Goal: Entertainment & Leisure: Browse casually

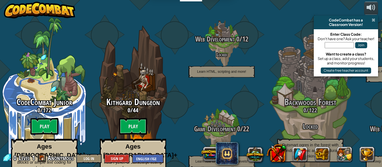
click at [373, 19] on span at bounding box center [374, 20] width 4 height 4
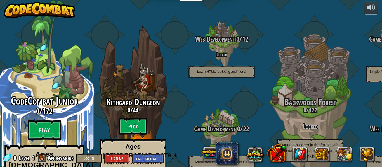
click at [53, 107] on h3 "0 / 172" at bounding box center [44, 111] width 106 height 8
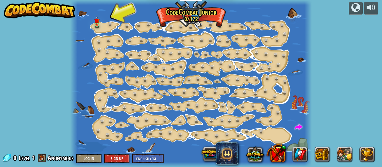
click at [104, 25] on div at bounding box center [190, 83] width 241 height 167
click at [97, 22] on img at bounding box center [96, 18] width 5 height 12
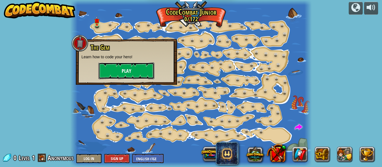
click at [111, 67] on button "Play" at bounding box center [126, 71] width 56 height 17
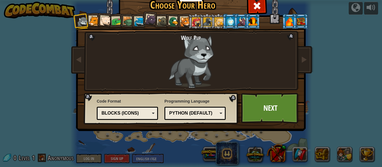
click at [91, 24] on div at bounding box center [94, 21] width 10 height 10
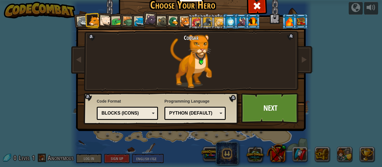
click at [105, 19] on div at bounding box center [105, 21] width 11 height 11
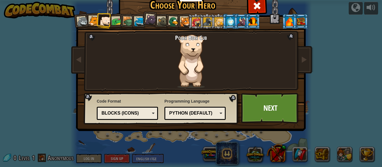
click at [125, 21] on div at bounding box center [128, 21] width 11 height 11
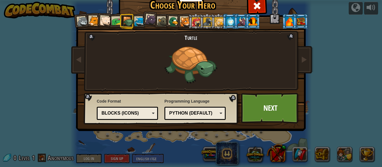
click at [239, 19] on div at bounding box center [241, 21] width 9 height 9
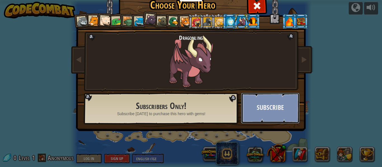
click at [273, 112] on button "Subscribe" at bounding box center [270, 108] width 58 height 31
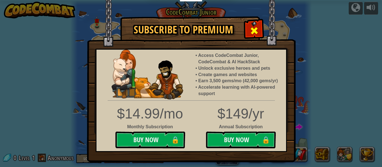
click at [253, 34] on span at bounding box center [254, 30] width 9 height 9
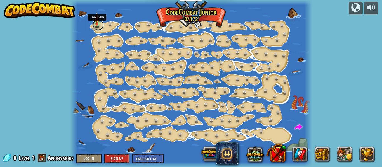
click at [98, 25] on link at bounding box center [98, 24] width 11 height 11
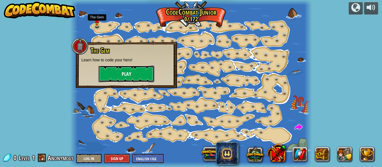
click at [114, 76] on button "Play" at bounding box center [126, 74] width 56 height 17
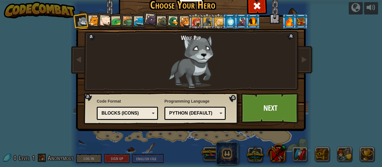
click at [179, 115] on div "Python (Default)" at bounding box center [193, 113] width 48 height 6
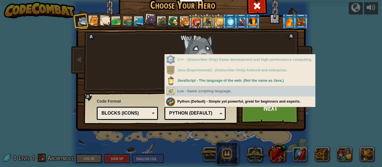
click at [187, 132] on div "Wolf Pup Cougar Polar Bear Cub Frog Turtle Blue Fox Panther Cub Brown Rat Duck …" at bounding box center [191, 72] width 210 height 122
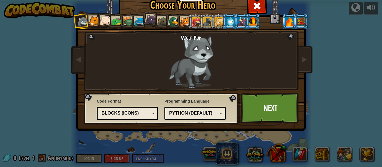
click at [222, 20] on div at bounding box center [218, 21] width 9 height 9
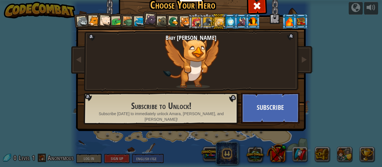
click at [205, 26] on div at bounding box center [207, 21] width 9 height 9
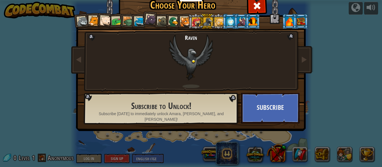
click at [226, 21] on div at bounding box center [230, 21] width 9 height 9
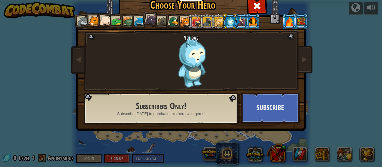
click at [223, 21] on li at bounding box center [229, 21] width 15 height 15
click at [222, 21] on li at bounding box center [229, 21] width 15 height 15
click at [158, 22] on div at bounding box center [162, 22] width 10 height 10
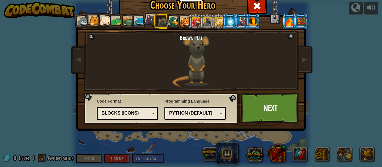
click at [154, 18] on li at bounding box center [161, 21] width 15 height 15
click at [152, 18] on div at bounding box center [150, 19] width 11 height 11
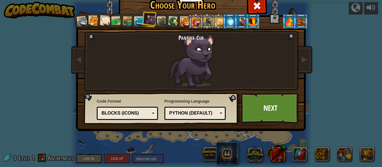
click at [133, 18] on li at bounding box center [138, 21] width 15 height 15
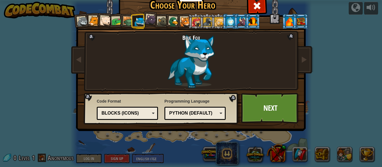
click at [124, 17] on div at bounding box center [128, 21] width 11 height 11
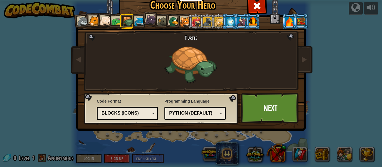
click at [290, 23] on div at bounding box center [289, 21] width 9 height 9
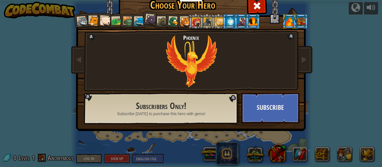
click at [299, 22] on div at bounding box center [301, 21] width 9 height 9
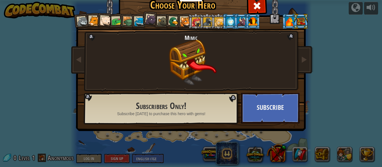
click at [186, 24] on div at bounding box center [185, 22] width 10 height 10
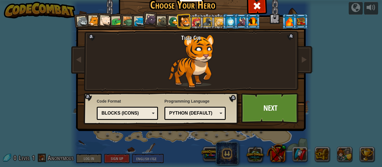
click at [216, 21] on div at bounding box center [218, 21] width 9 height 9
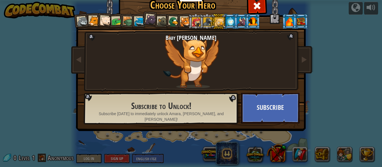
click at [238, 21] on div at bounding box center [241, 21] width 9 height 9
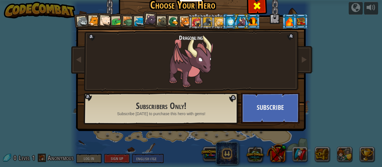
click at [255, 8] on span at bounding box center [256, 5] width 9 height 9
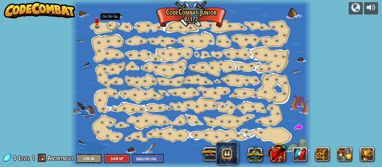
click at [109, 28] on link at bounding box center [111, 24] width 11 height 11
